Goal: Transaction & Acquisition: Purchase product/service

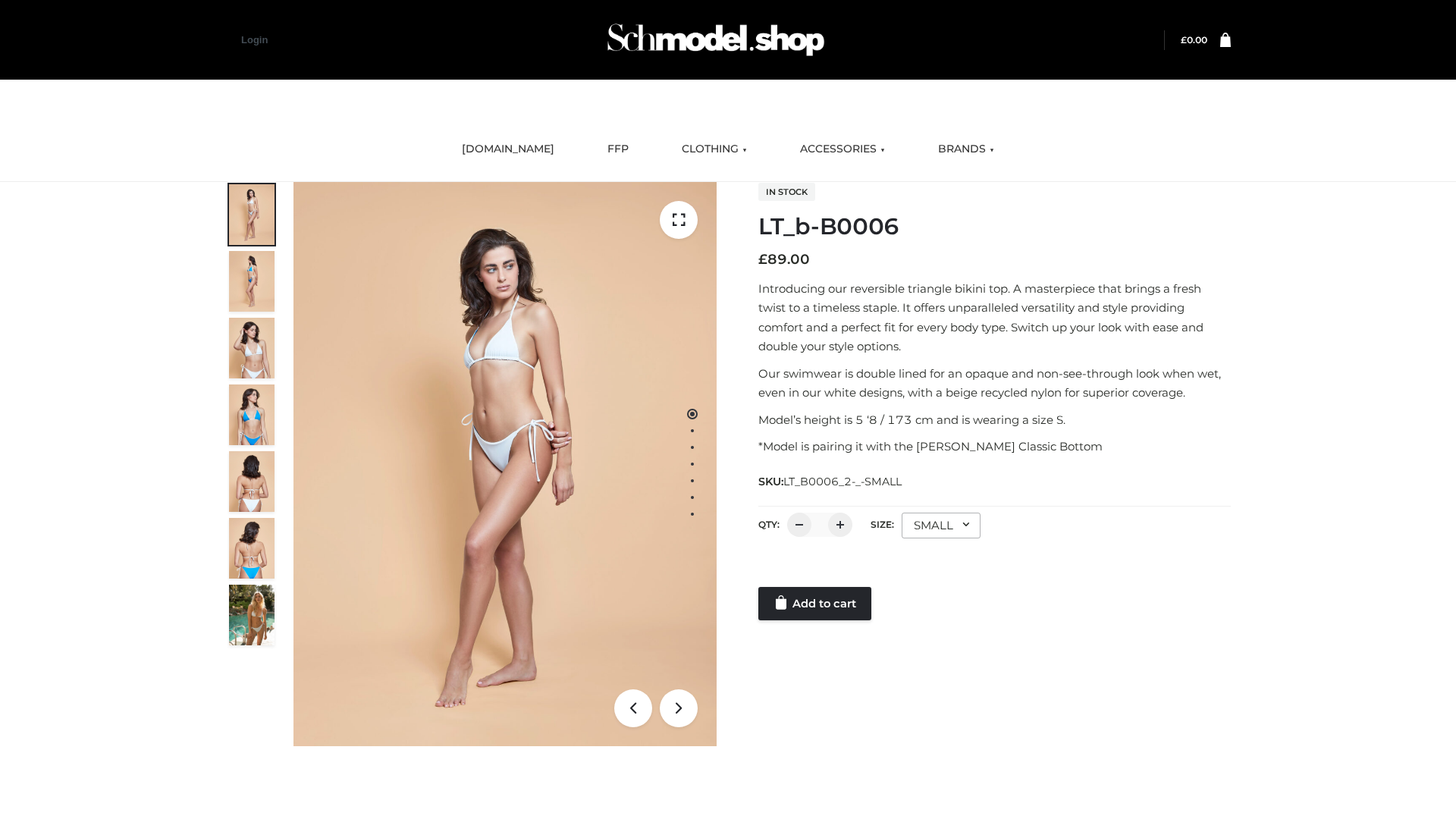
click at [816, 603] on link "Add to cart" at bounding box center [814, 603] width 113 height 33
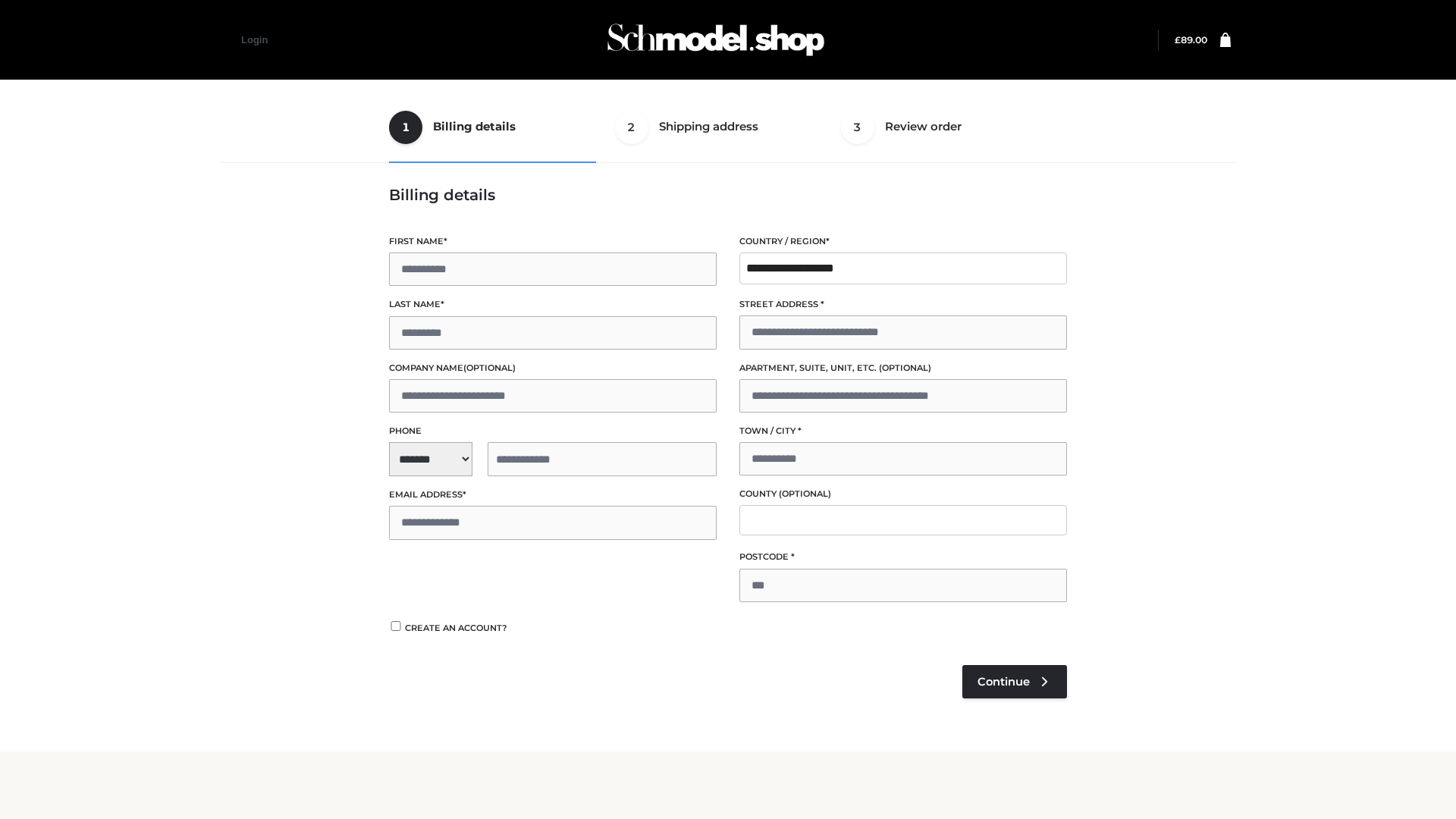
type input "**"
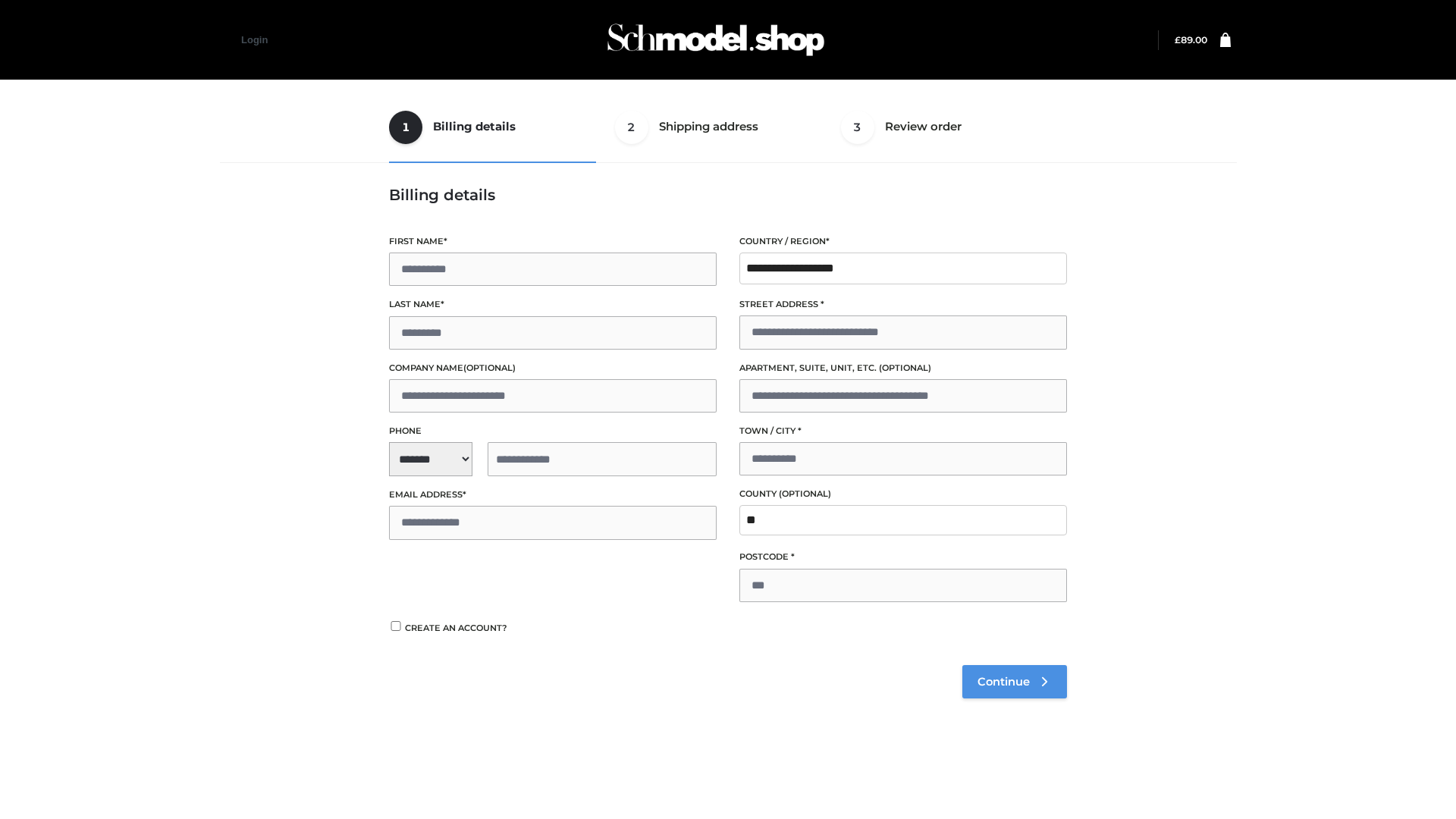
click at [1014, 681] on span "Continue" at bounding box center [1003, 681] width 52 height 13
click at [438, 639] on button "Place order" at bounding box center [438, 639] width 98 height 33
